Goal: Navigation & Orientation: Find specific page/section

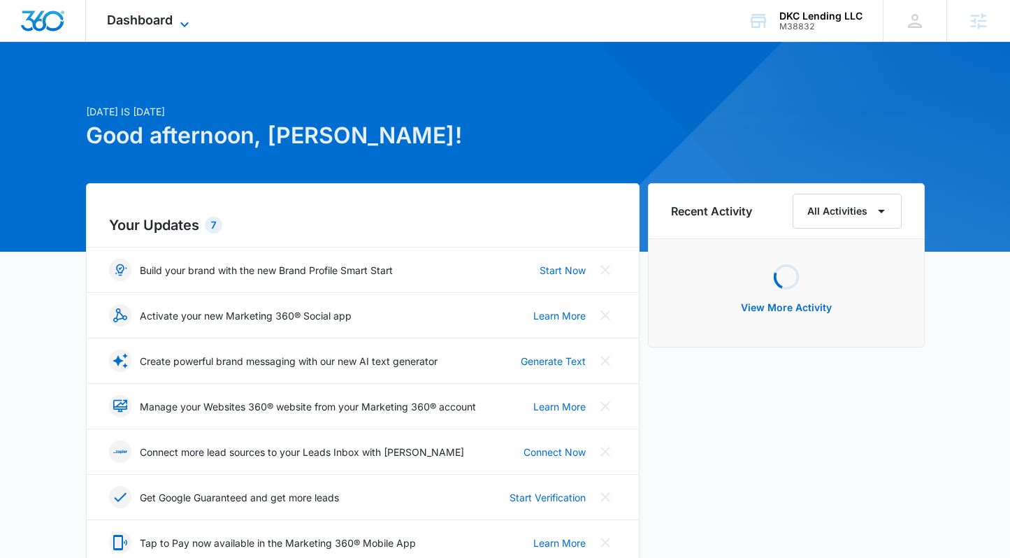
click at [147, 17] on span "Dashboard" at bounding box center [140, 20] width 66 height 15
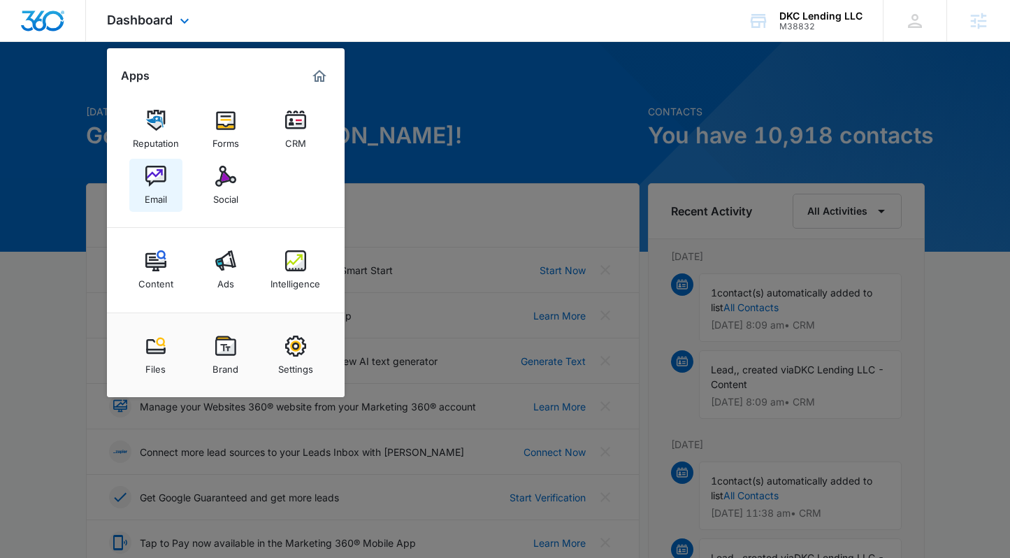
click at [163, 183] on img at bounding box center [155, 176] width 21 height 21
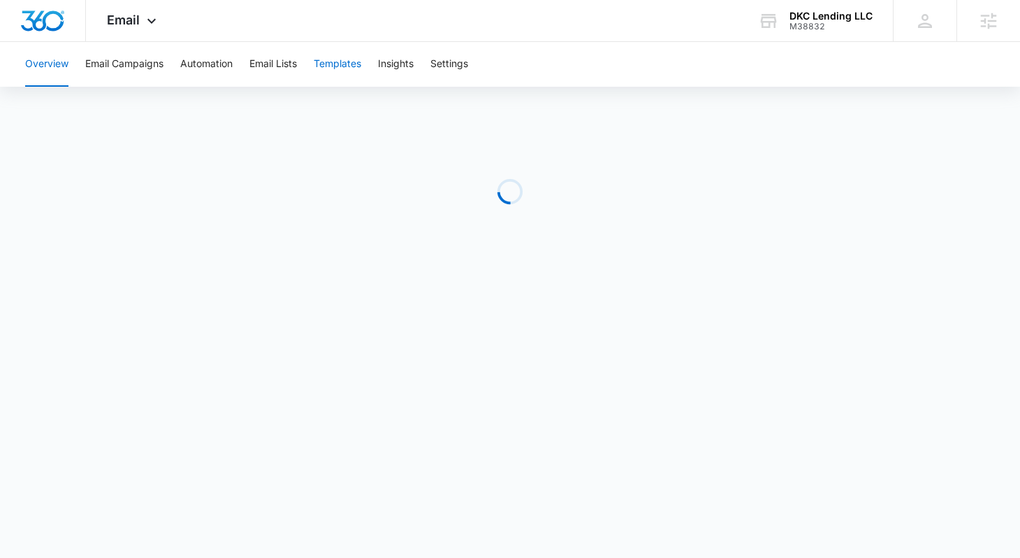
click at [354, 62] on button "Templates" at bounding box center [338, 64] width 48 height 45
click at [544, 50] on div "Overview Email Campaigns Automation Email Lists Templates Insights Settings" at bounding box center [510, 64] width 987 height 45
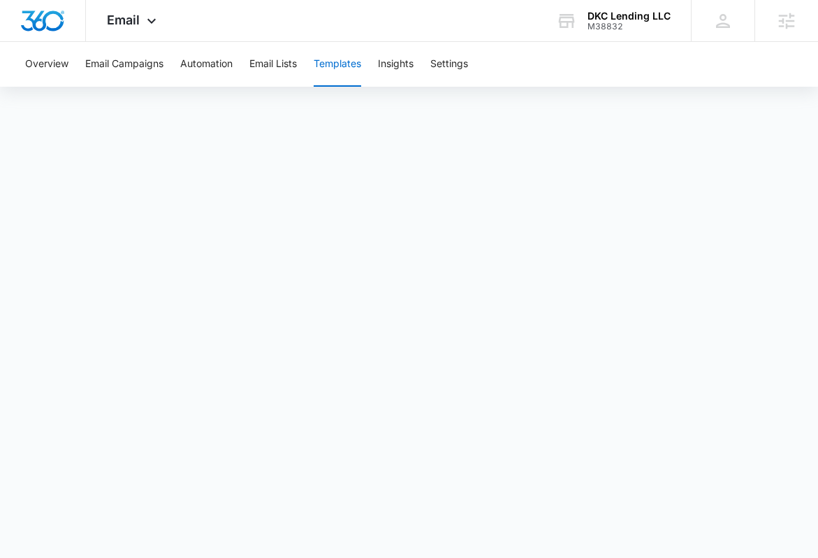
click at [340, 72] on button "Templates" at bounding box center [338, 64] width 48 height 45
click at [133, 62] on button "Email Campaigns" at bounding box center [124, 64] width 78 height 45
click at [405, 66] on button "Insights" at bounding box center [396, 64] width 36 height 45
click at [343, 77] on button "Templates" at bounding box center [338, 64] width 48 height 45
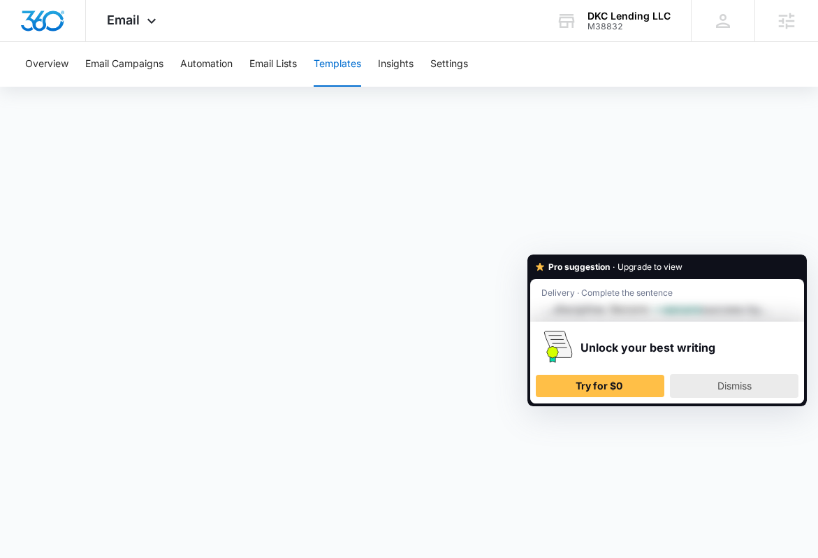
click at [707, 395] on div "Dismiss" at bounding box center [734, 386] width 116 height 22
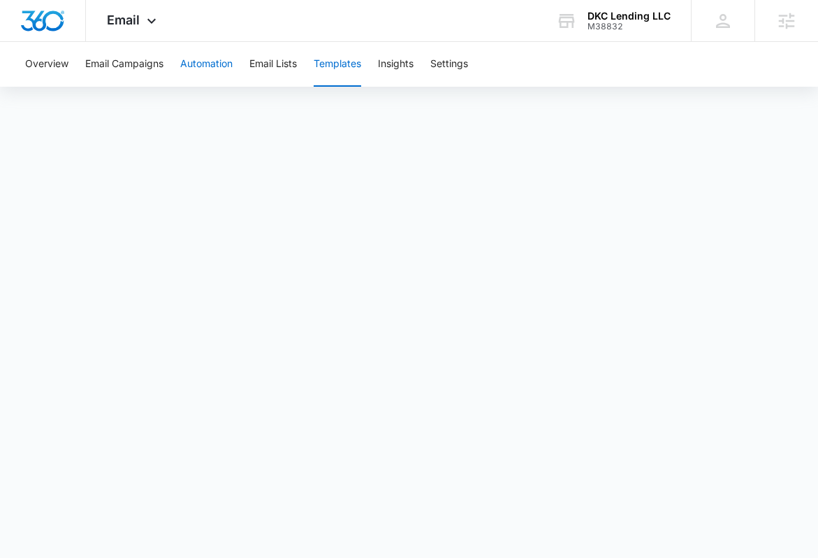
click at [215, 50] on button "Automation" at bounding box center [206, 64] width 52 height 45
click at [324, 53] on button "Templates" at bounding box center [338, 64] width 48 height 45
click at [140, 55] on button "Email Campaigns" at bounding box center [124, 64] width 78 height 45
click at [343, 57] on button "Templates" at bounding box center [338, 64] width 48 height 45
click at [122, 61] on button "Email Campaigns" at bounding box center [124, 64] width 78 height 45
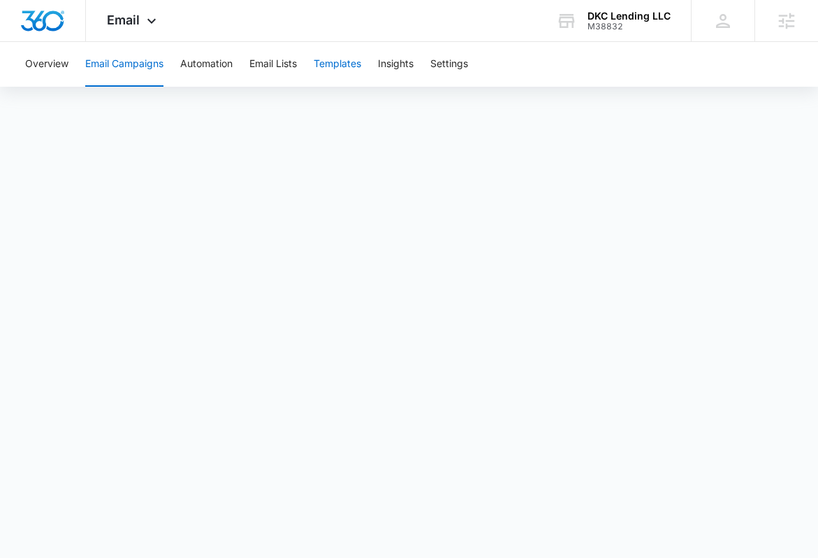
click at [331, 64] on button "Templates" at bounding box center [338, 64] width 48 height 45
click at [213, 70] on button "Automation" at bounding box center [206, 64] width 52 height 45
